Goal: Task Accomplishment & Management: Manage account settings

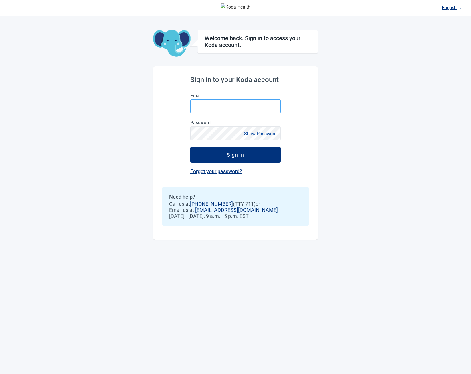
click at [247, 106] on input "Email" at bounding box center [235, 106] width 91 height 14
type input "**********"
click at [190, 147] on button "Sign in" at bounding box center [235, 155] width 91 height 16
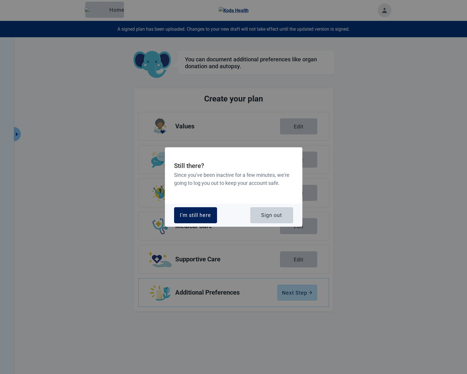
click at [197, 211] on button "I'm still here" at bounding box center [195, 215] width 43 height 16
